Goal: Information Seeking & Learning: Check status

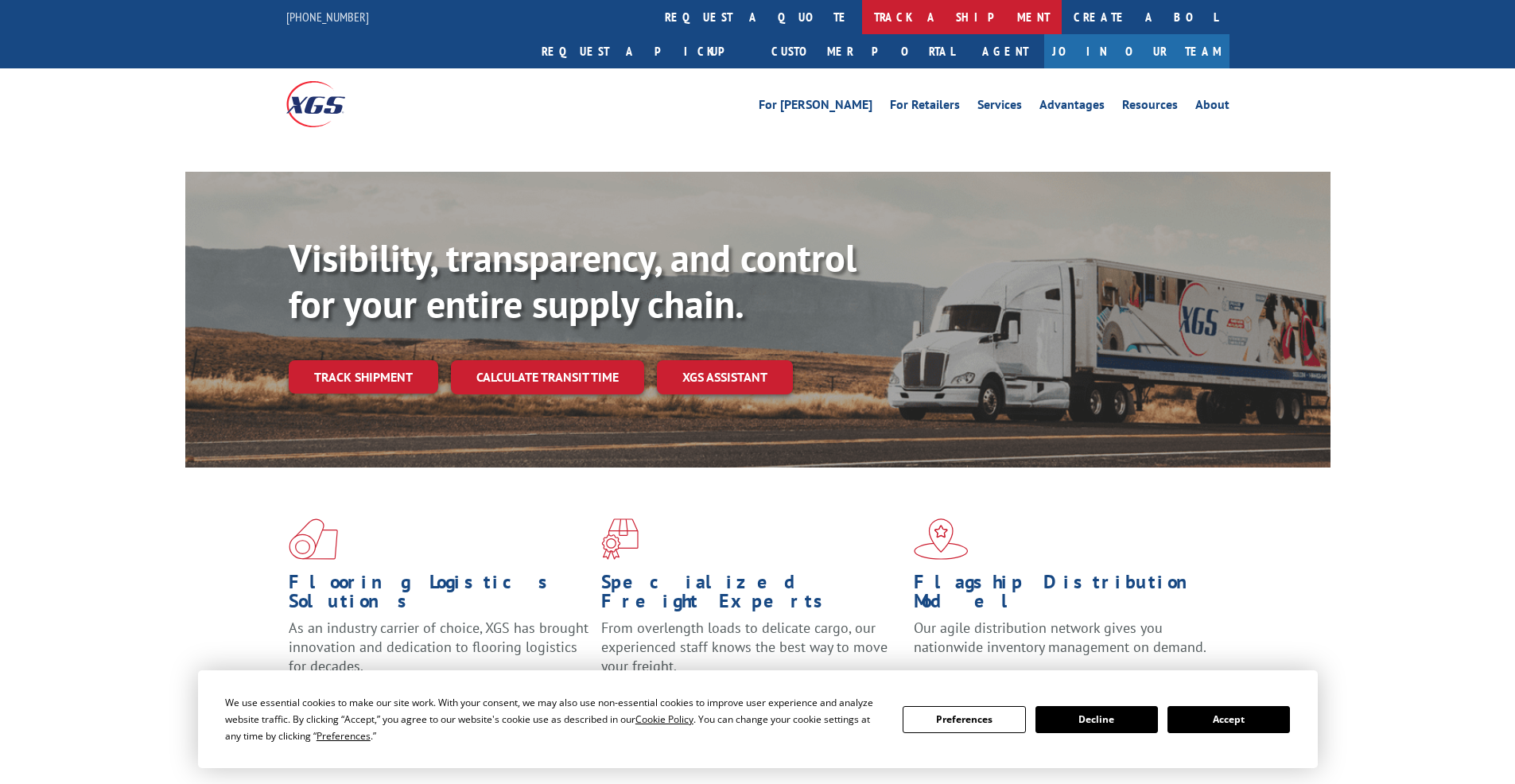
click at [862, 11] on link "track a shipment" at bounding box center [962, 17] width 199 height 34
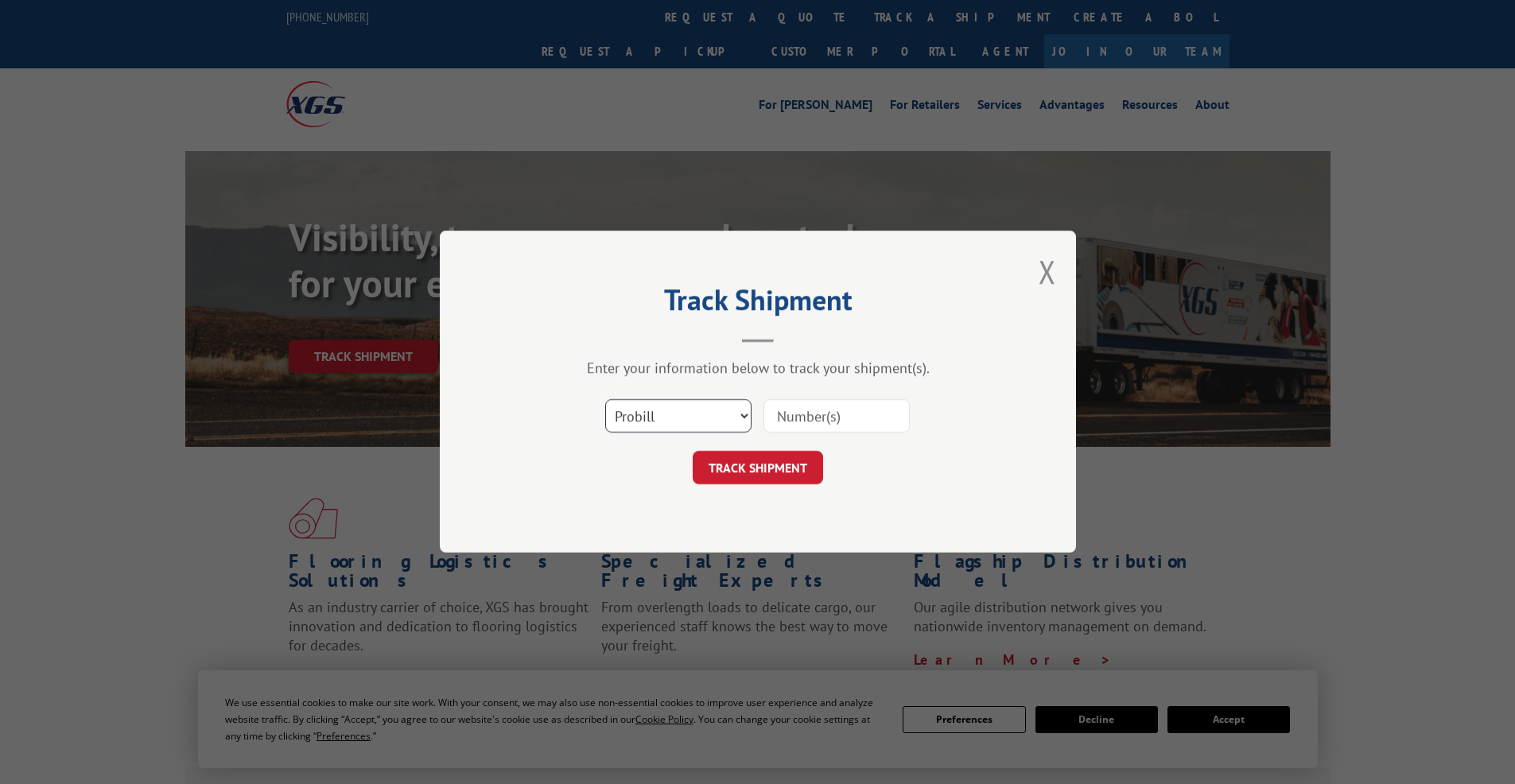
select select "po"
click at [605, 400] on select "Select category... Probill BOL PO" at bounding box center [678, 416] width 146 height 34
click at [857, 416] on input at bounding box center [836, 416] width 146 height 34
click at [850, 419] on input at bounding box center [836, 416] width 146 height 34
type input "295537279"
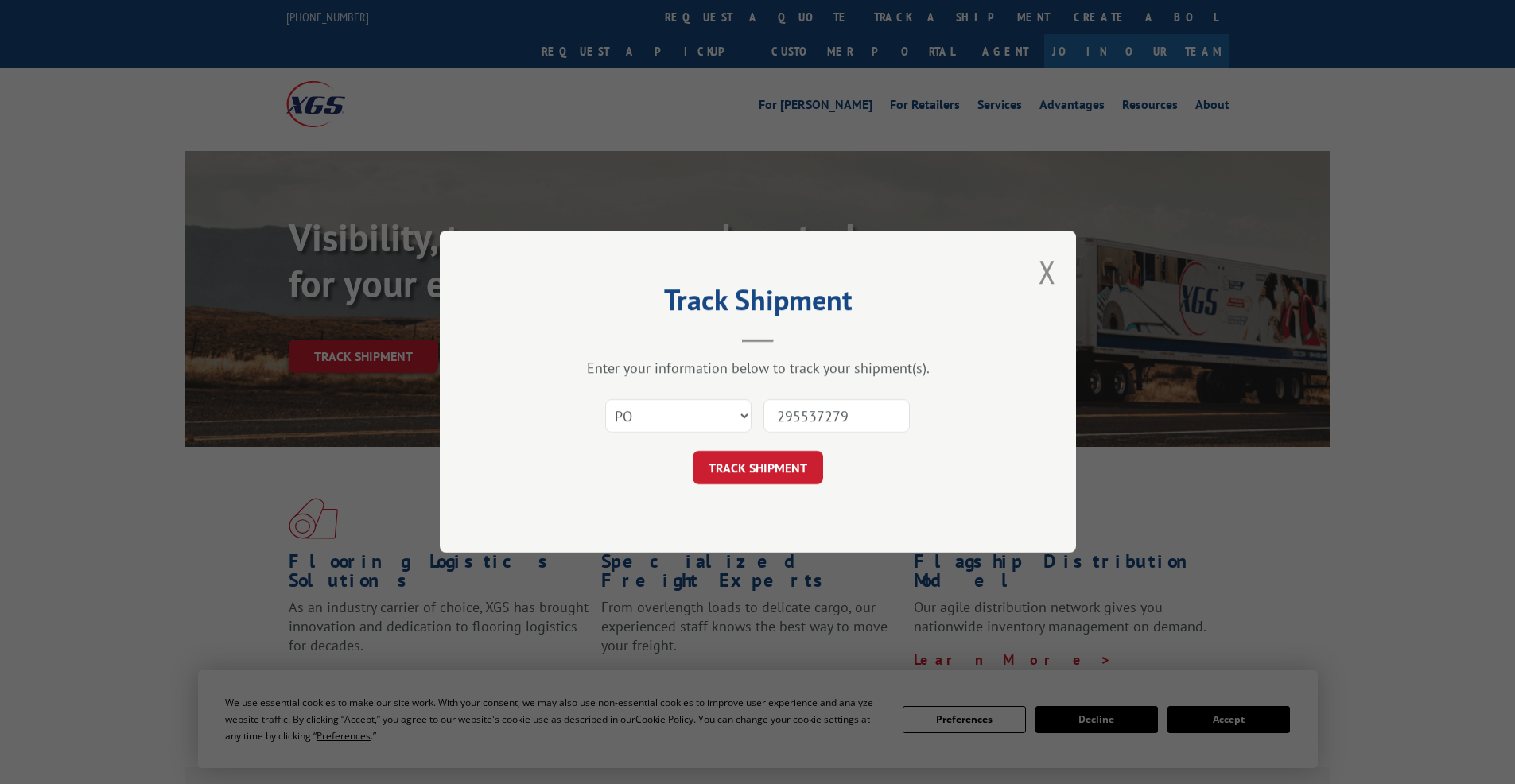
click button "TRACK SHIPMENT" at bounding box center [758, 469] width 130 height 34
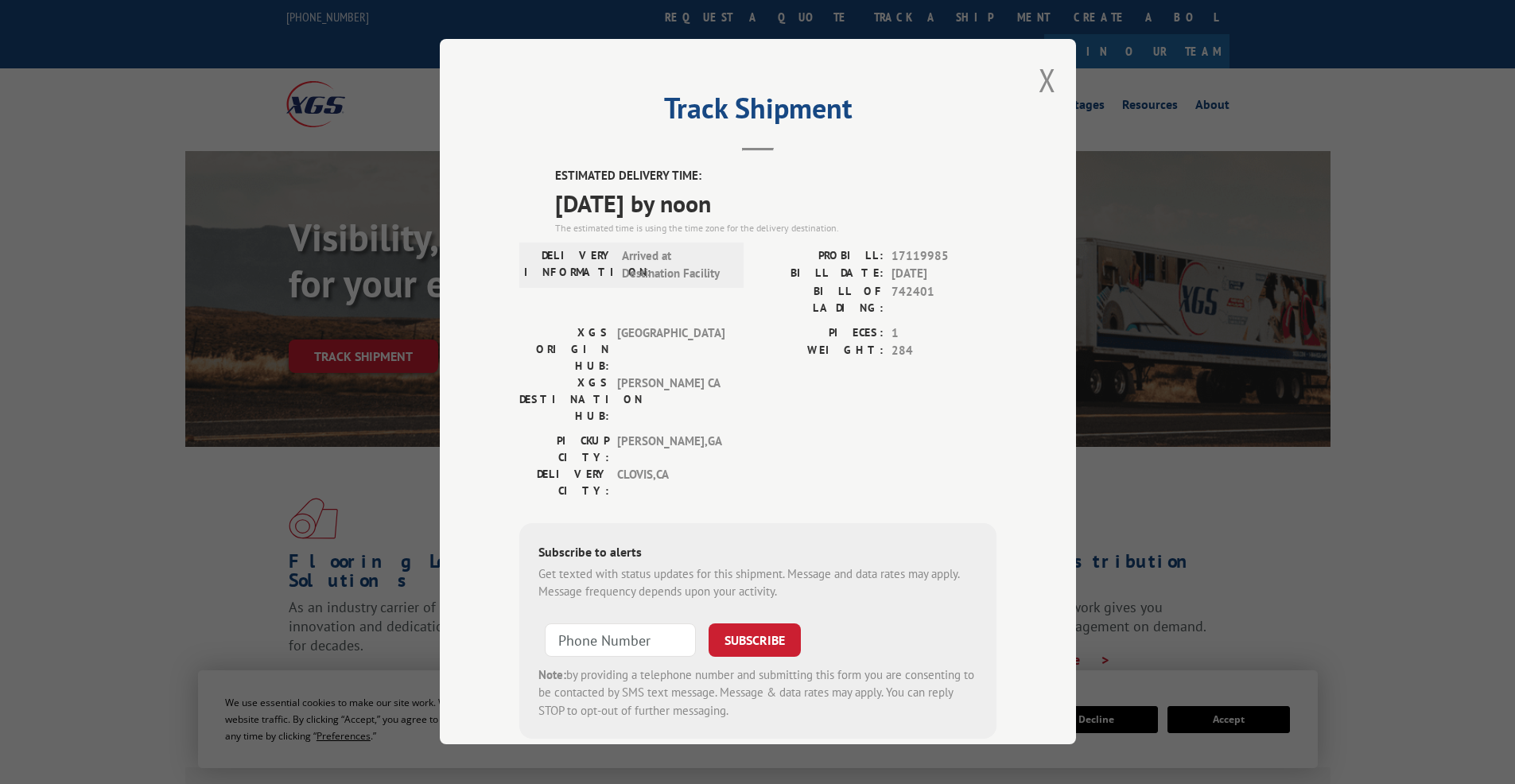
click at [501, 396] on div "Track Shipment ESTIMATED DELIVERY TIME: [DATE] by noon The estimated time is us…" at bounding box center [757, 391] width 636 height 705
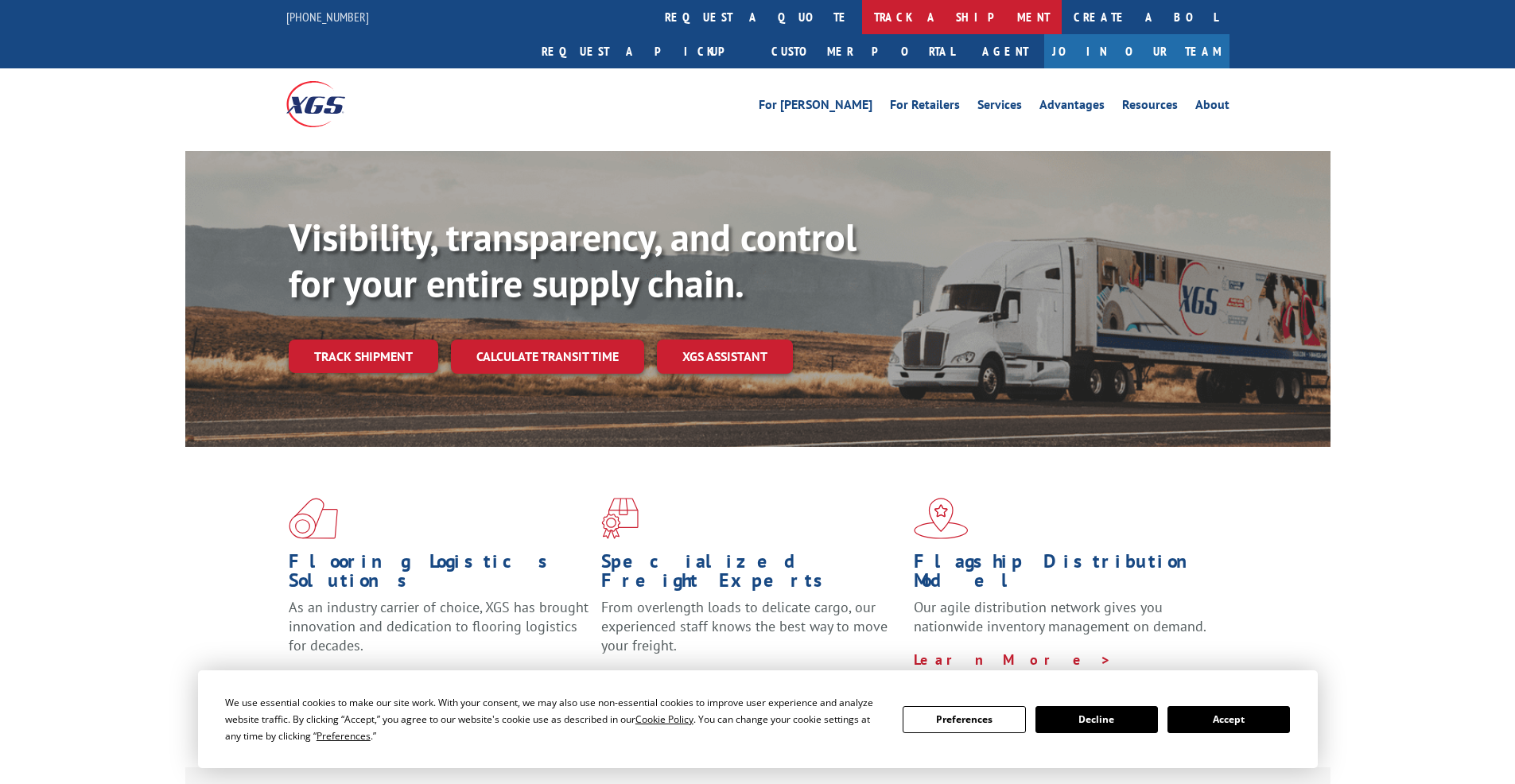
click at [862, 14] on link "track a shipment" at bounding box center [962, 17] width 199 height 34
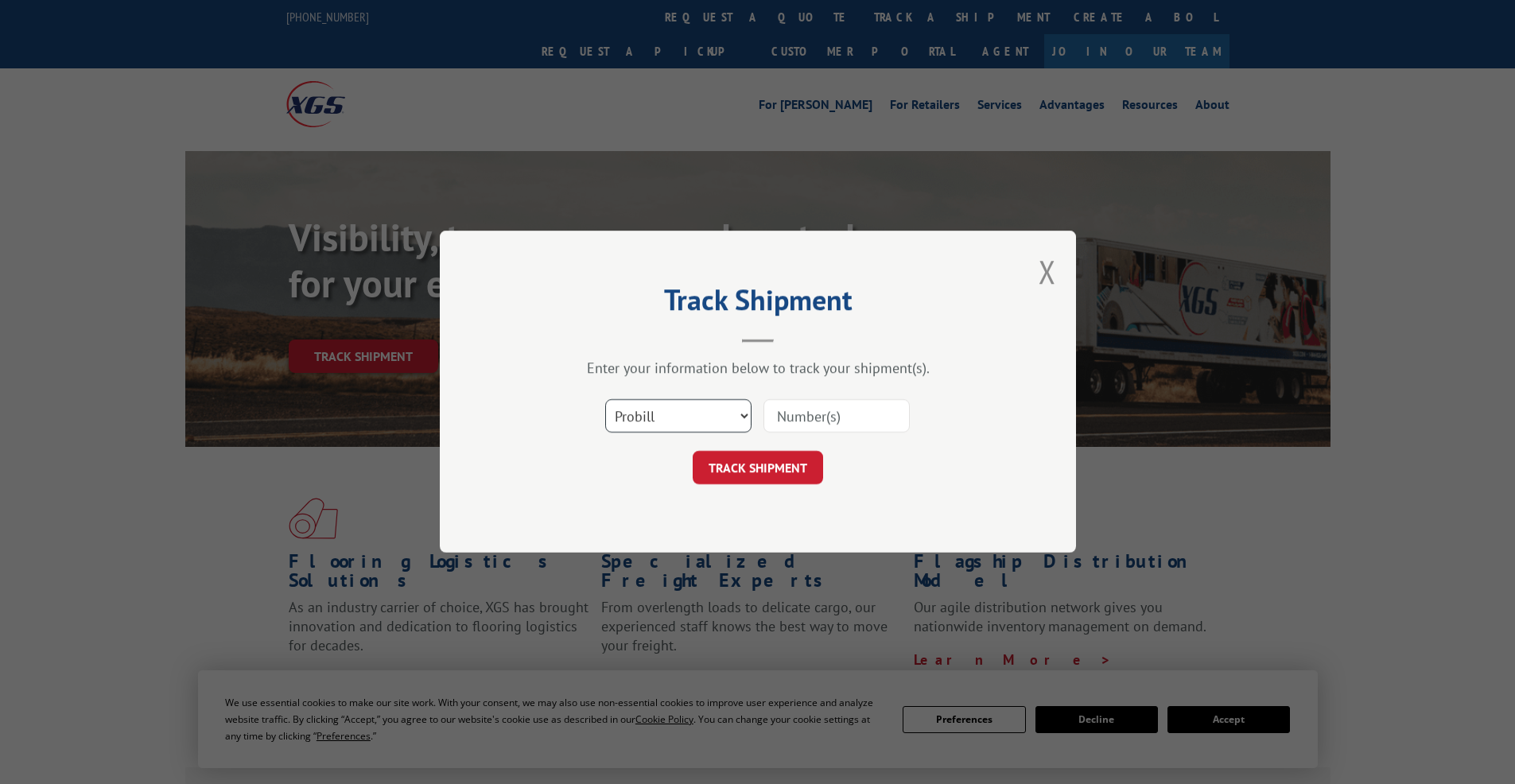
click at [681, 417] on select "Select category... Probill BOL PO" at bounding box center [678, 416] width 146 height 34
select select "po"
click at [605, 400] on select "Select category... Probill BOL PO" at bounding box center [678, 416] width 146 height 34
click at [827, 414] on input at bounding box center [836, 416] width 146 height 34
type input "295537279"
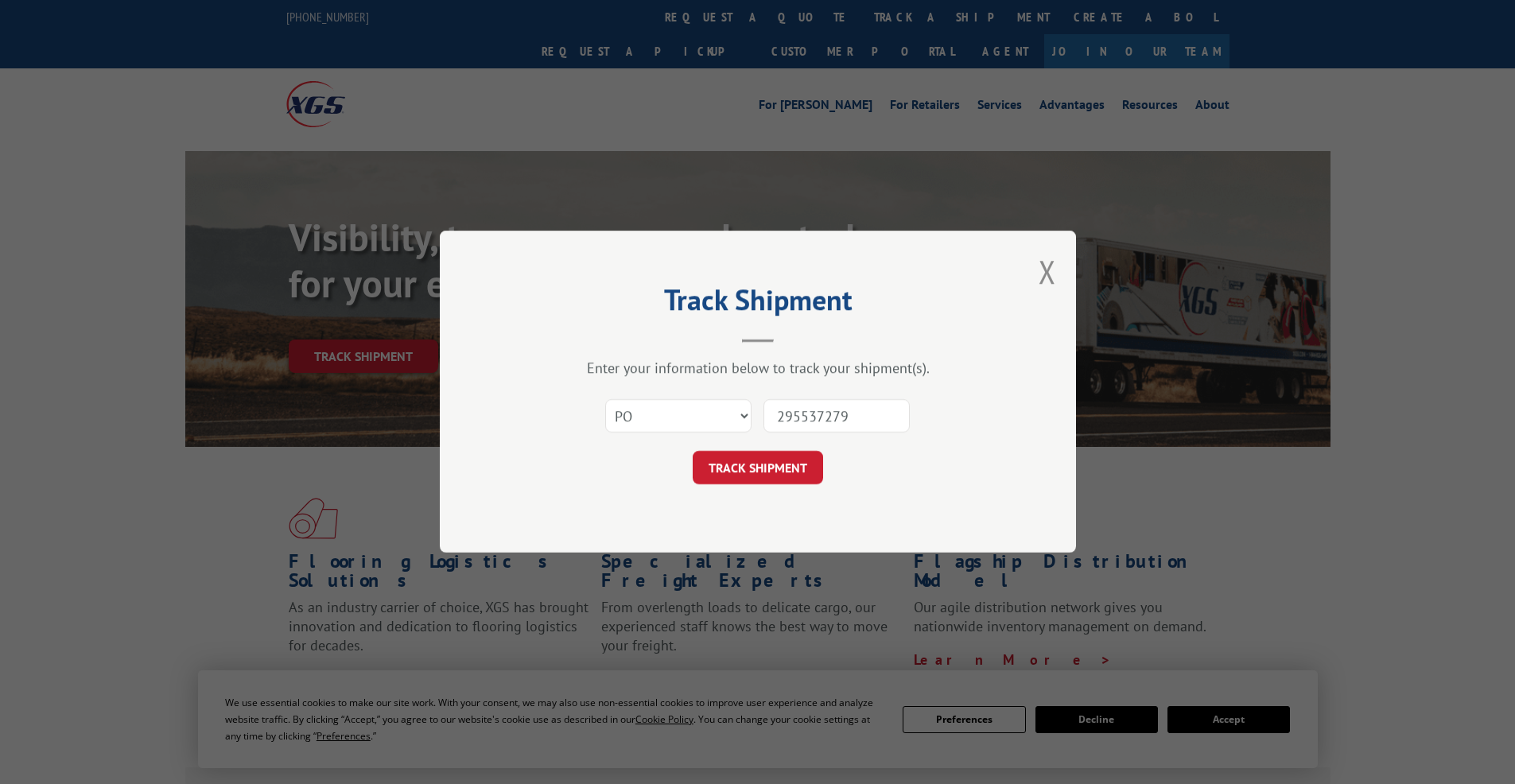
click button "TRACK SHIPMENT" at bounding box center [758, 469] width 130 height 34
